Goal: Information Seeking & Learning: Learn about a topic

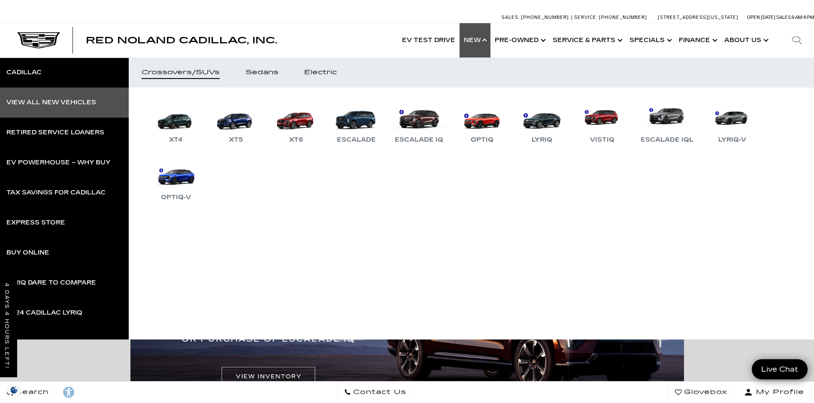
click at [47, 98] on link "View All New Vehicles" at bounding box center [64, 103] width 129 height 30
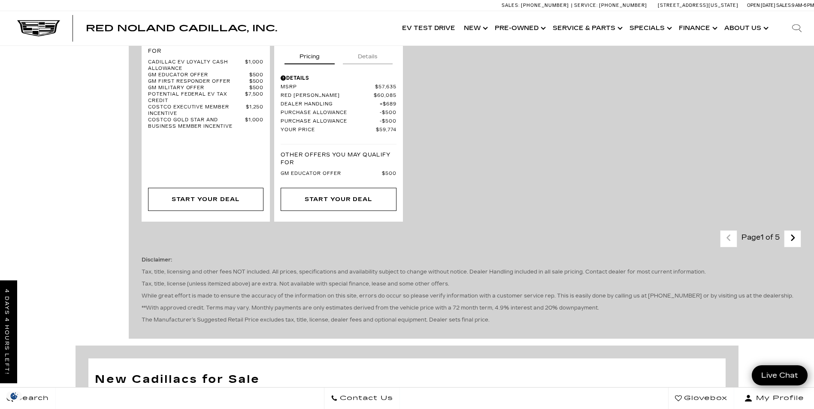
scroll to position [1931, 0]
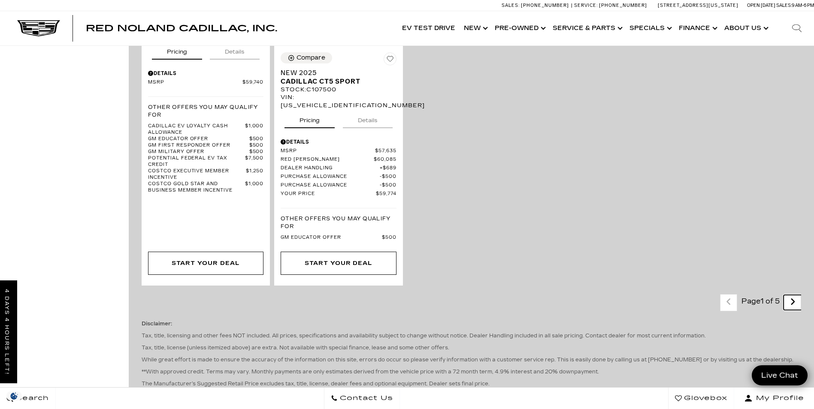
click at [796, 295] on icon "next page" at bounding box center [793, 302] width 6 height 14
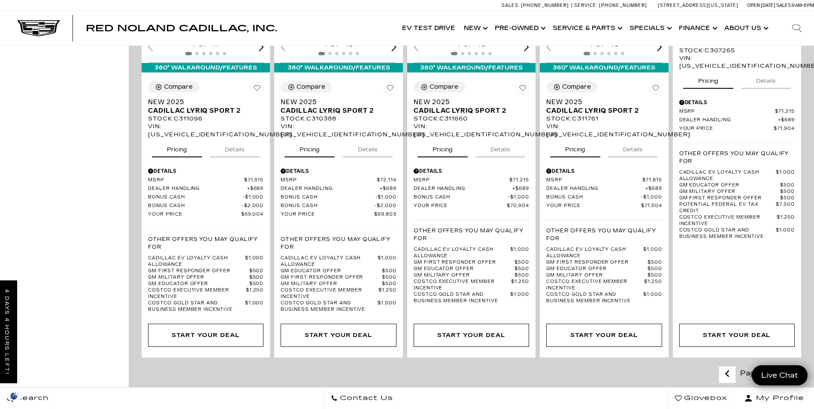
scroll to position [1717, 0]
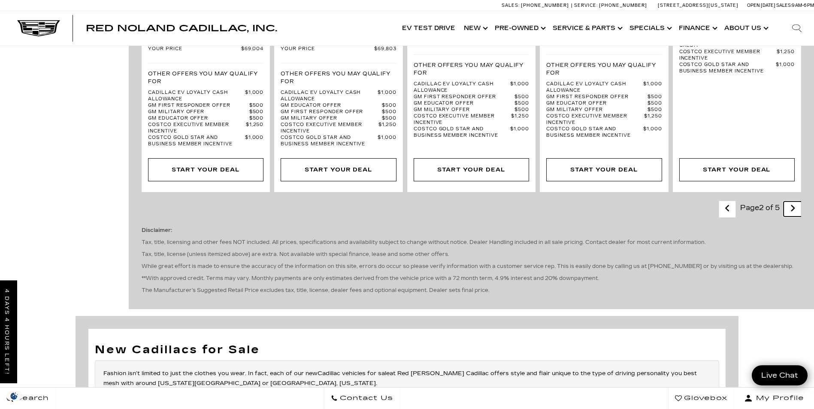
click at [795, 202] on link "Next" at bounding box center [793, 209] width 18 height 15
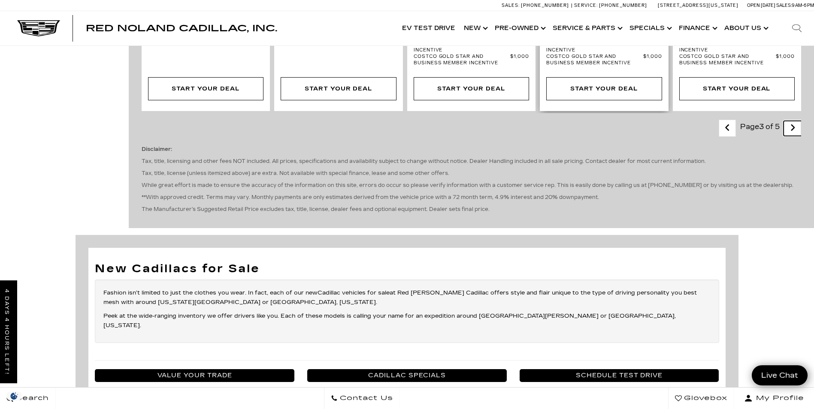
scroll to position [1674, 0]
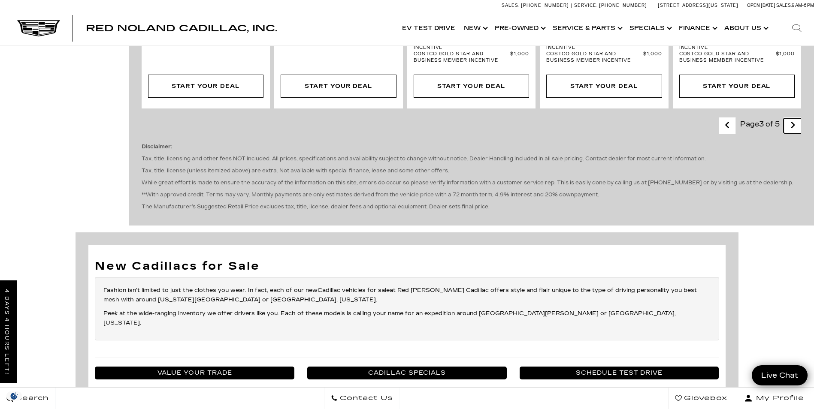
click at [796, 132] on icon "next page" at bounding box center [793, 125] width 6 height 14
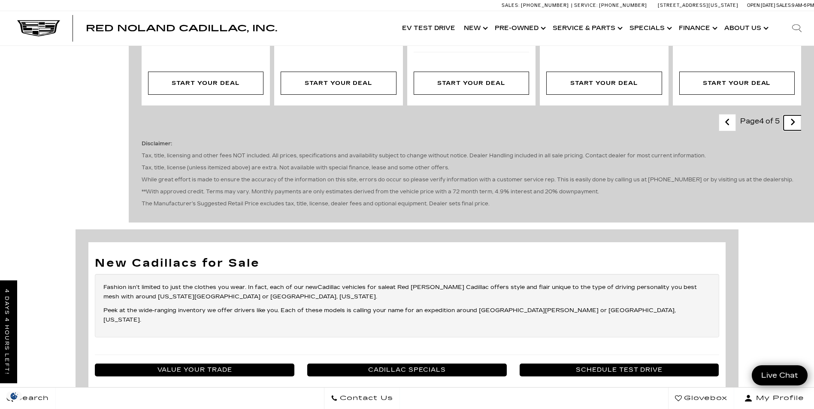
scroll to position [1459, 0]
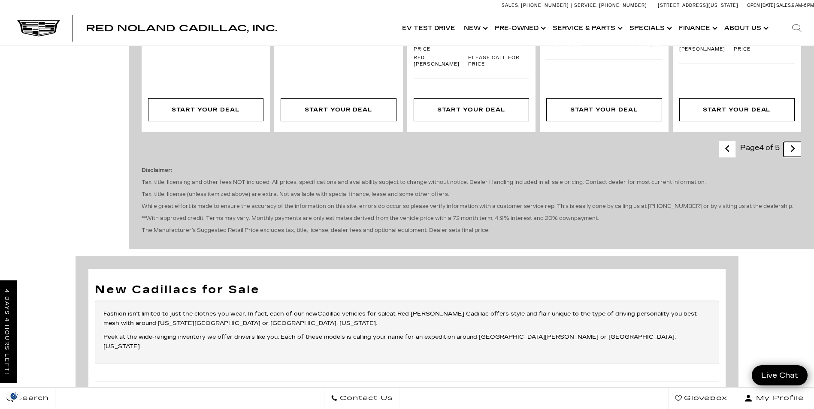
click at [796, 156] on icon "next page" at bounding box center [793, 149] width 6 height 14
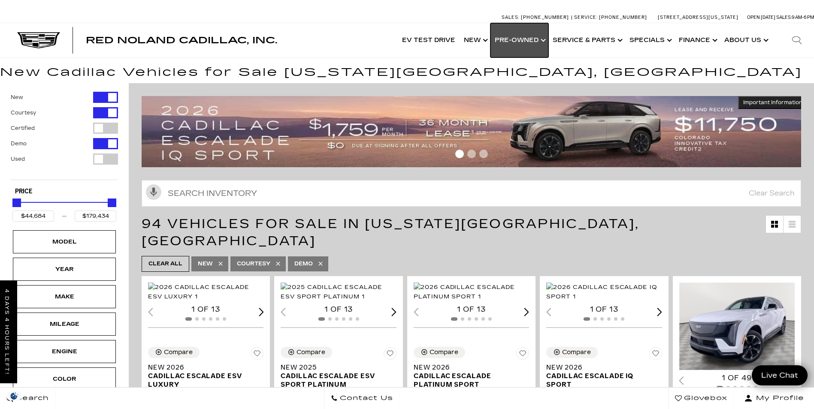
click at [530, 36] on link "Show Pre-Owned" at bounding box center [519, 40] width 58 height 34
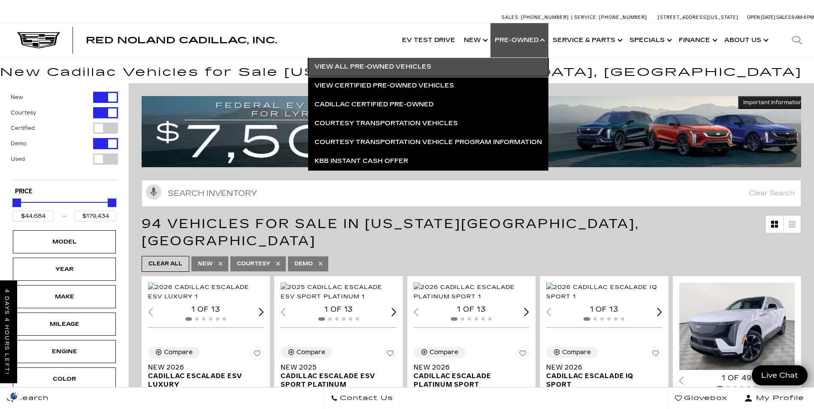
click at [370, 65] on link "View All Pre-Owned Vehicles" at bounding box center [428, 67] width 240 height 19
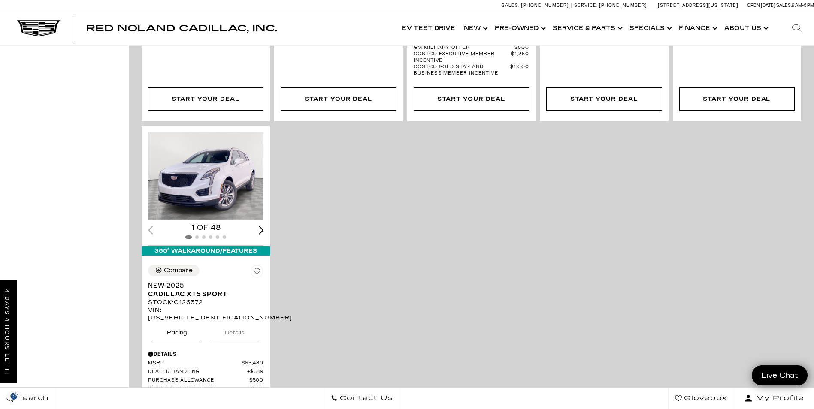
scroll to position [1802, 0]
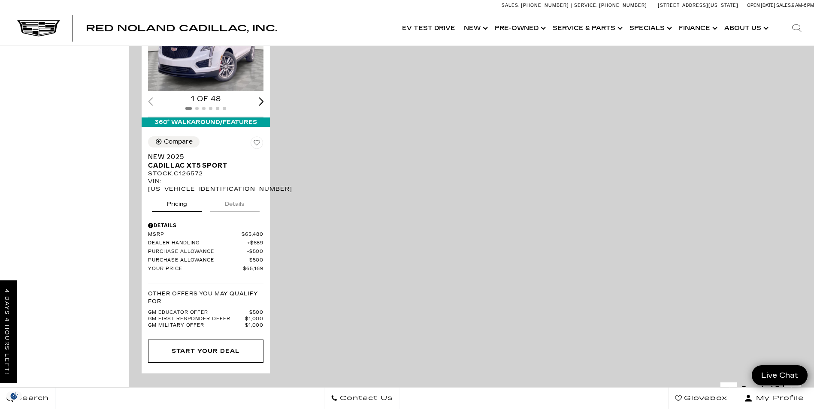
click at [796, 384] on icon "next page" at bounding box center [793, 391] width 6 height 14
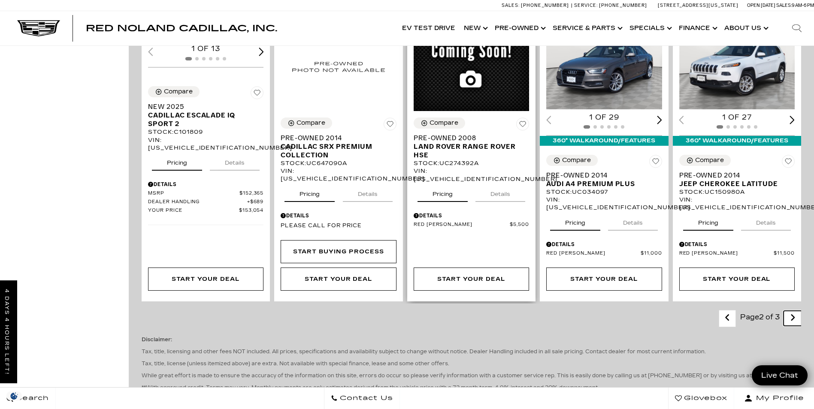
scroll to position [1502, 0]
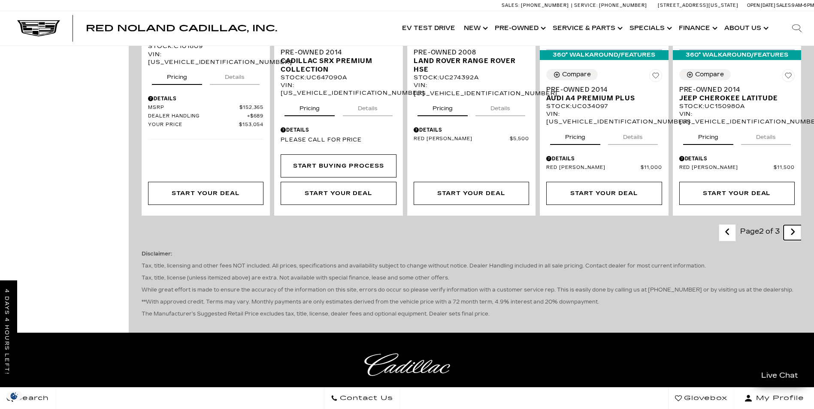
click at [796, 225] on icon "next page" at bounding box center [793, 232] width 6 height 14
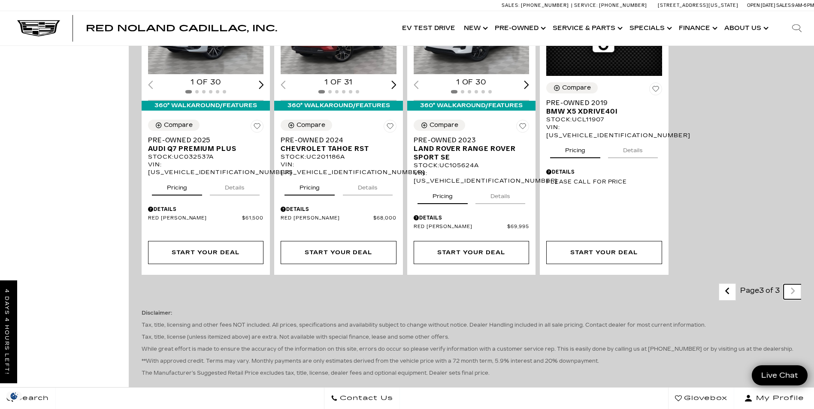
scroll to position [1244, 0]
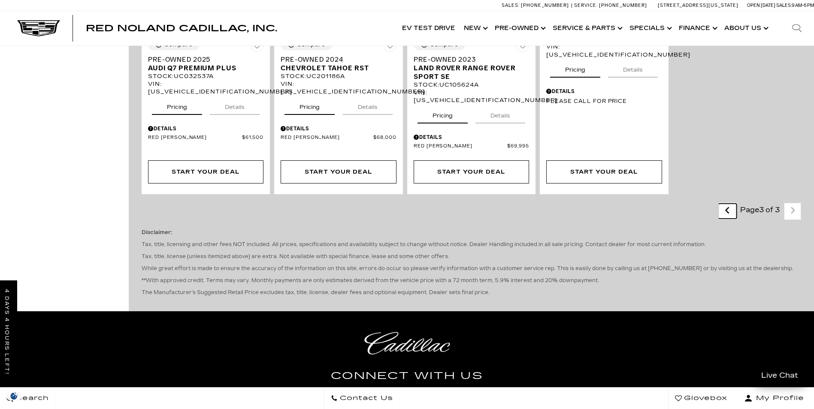
click at [730, 204] on icon "previous page" at bounding box center [728, 211] width 6 height 14
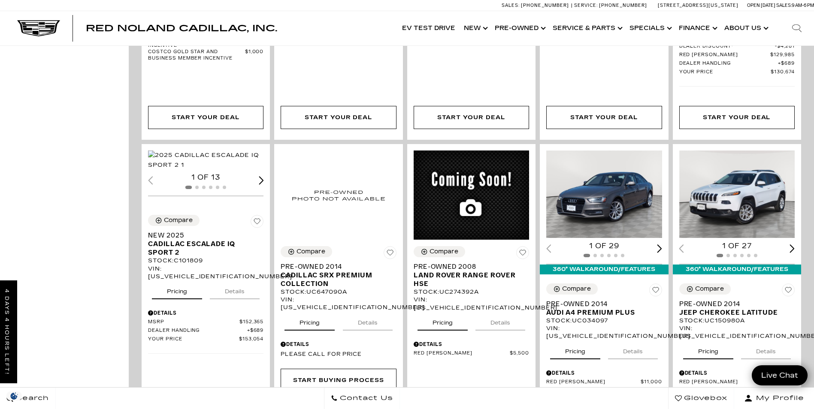
scroll to position [1502, 0]
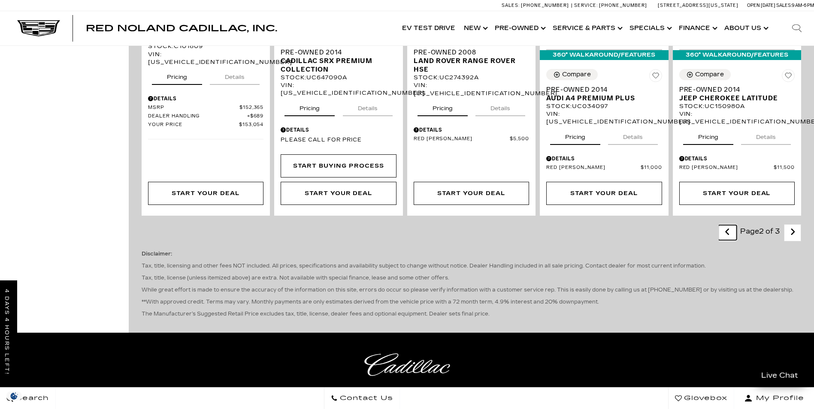
click at [728, 225] on link "Last - Page" at bounding box center [727, 232] width 18 height 15
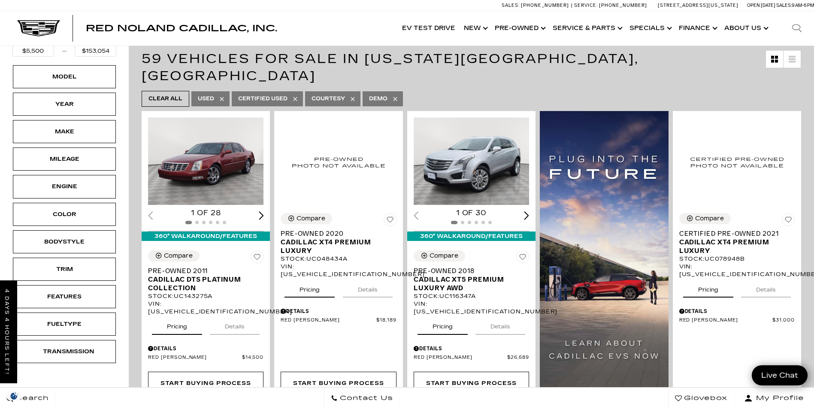
scroll to position [129, 0]
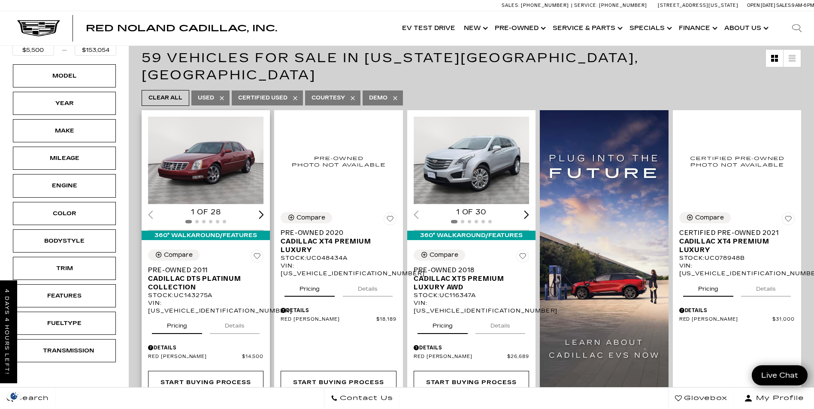
click at [236, 315] on button "Details" at bounding box center [235, 324] width 50 height 19
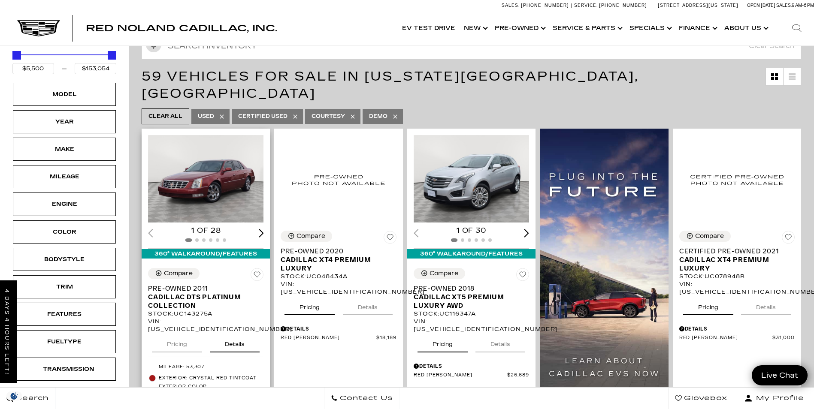
scroll to position [86, 0]
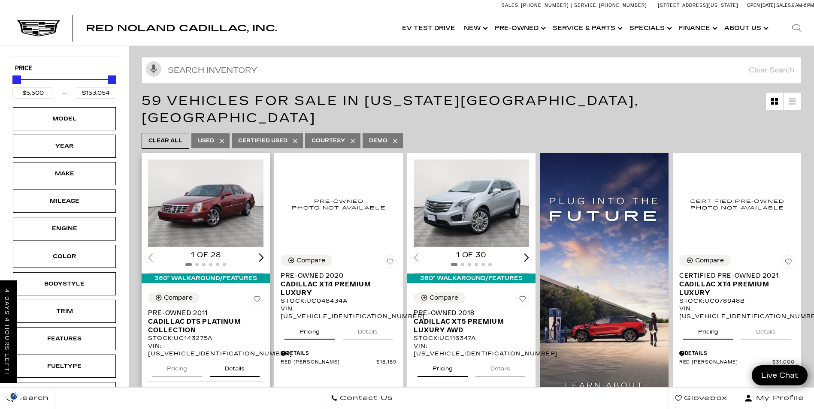
click at [215, 183] on img "1 / 2" at bounding box center [206, 204] width 117 height 88
